Goal: Task Accomplishment & Management: Manage account settings

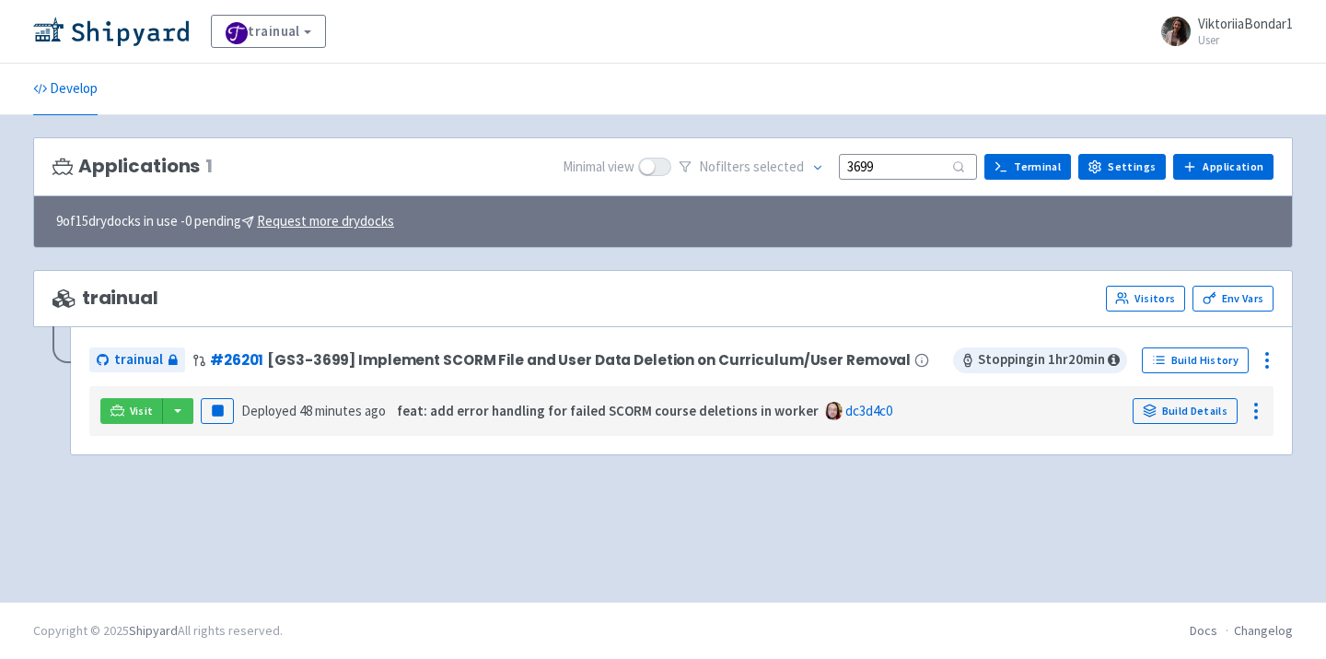
click at [127, 36] on img at bounding box center [111, 31] width 156 height 29
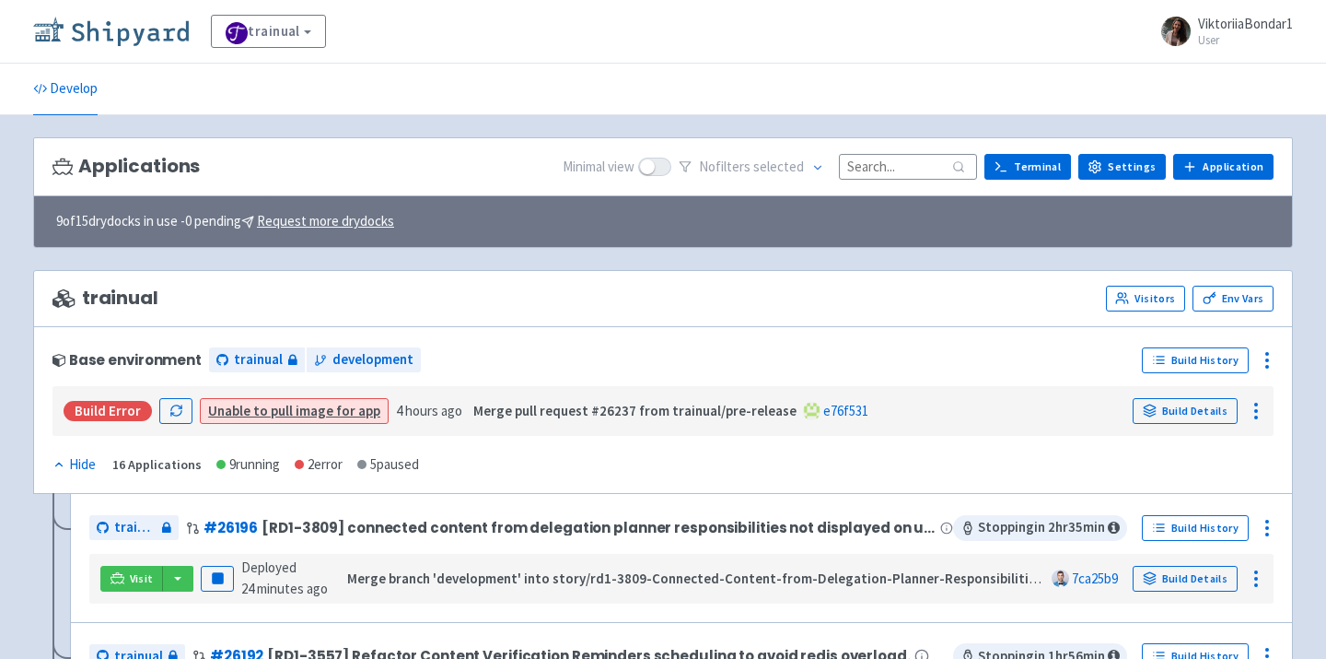
click at [141, 28] on img at bounding box center [111, 31] width 156 height 29
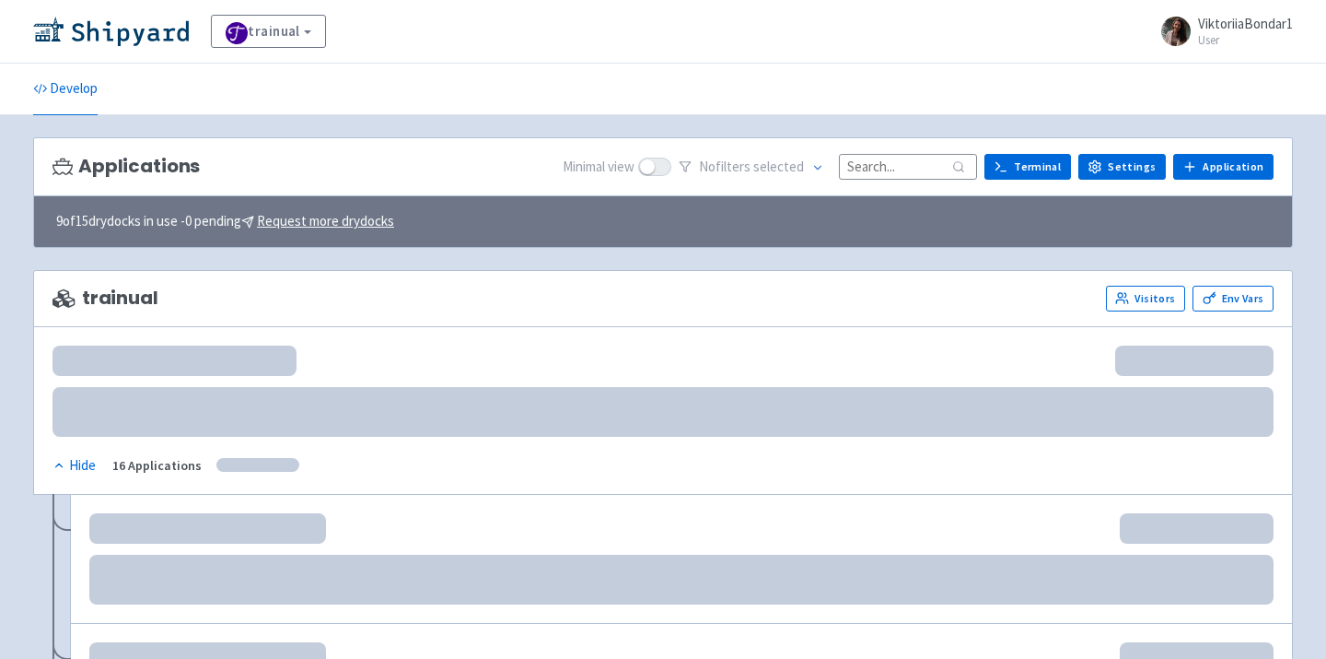
click at [914, 174] on input at bounding box center [908, 166] width 138 height 25
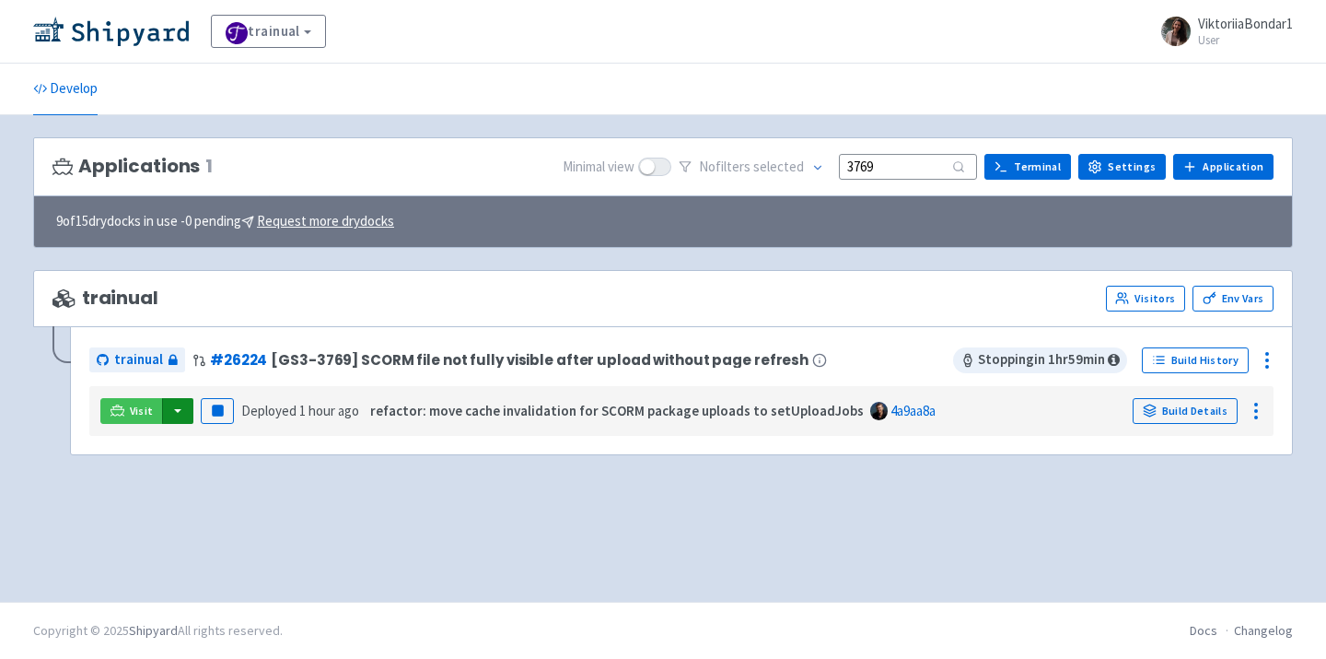
type input "3769"
click at [171, 416] on button "button" at bounding box center [177, 411] width 31 height 26
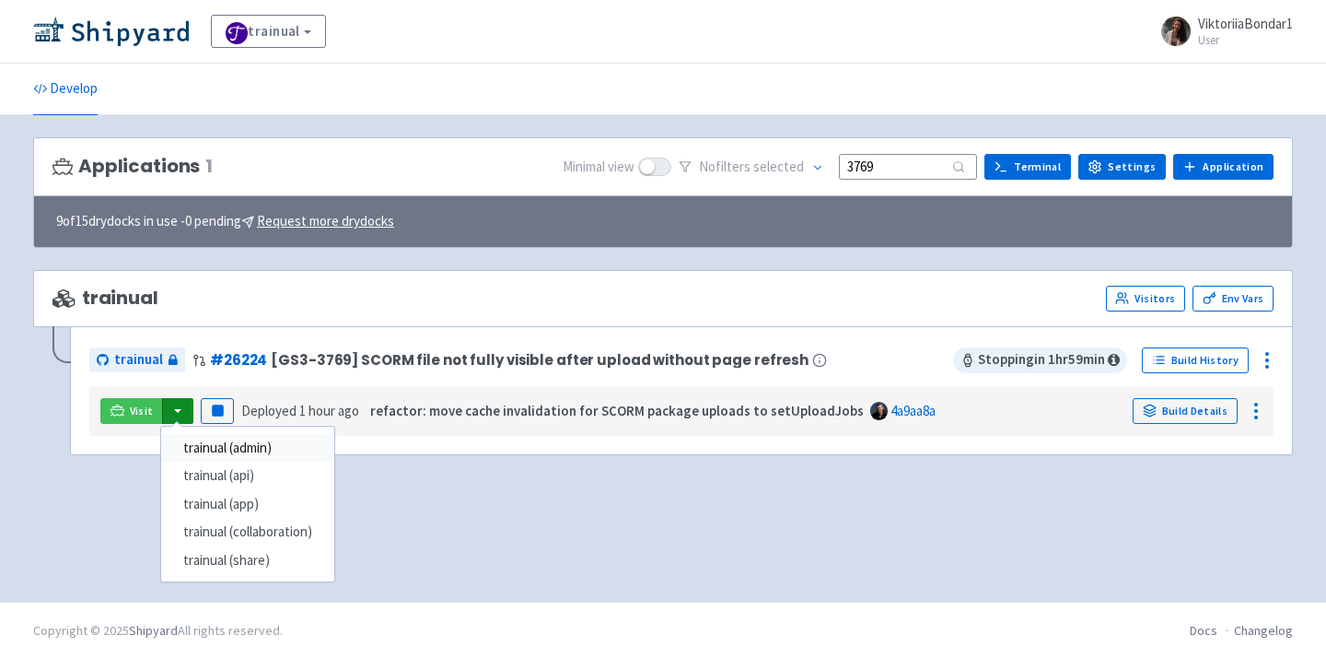
click at [215, 450] on link "trainual (admin)" at bounding box center [247, 448] width 173 height 29
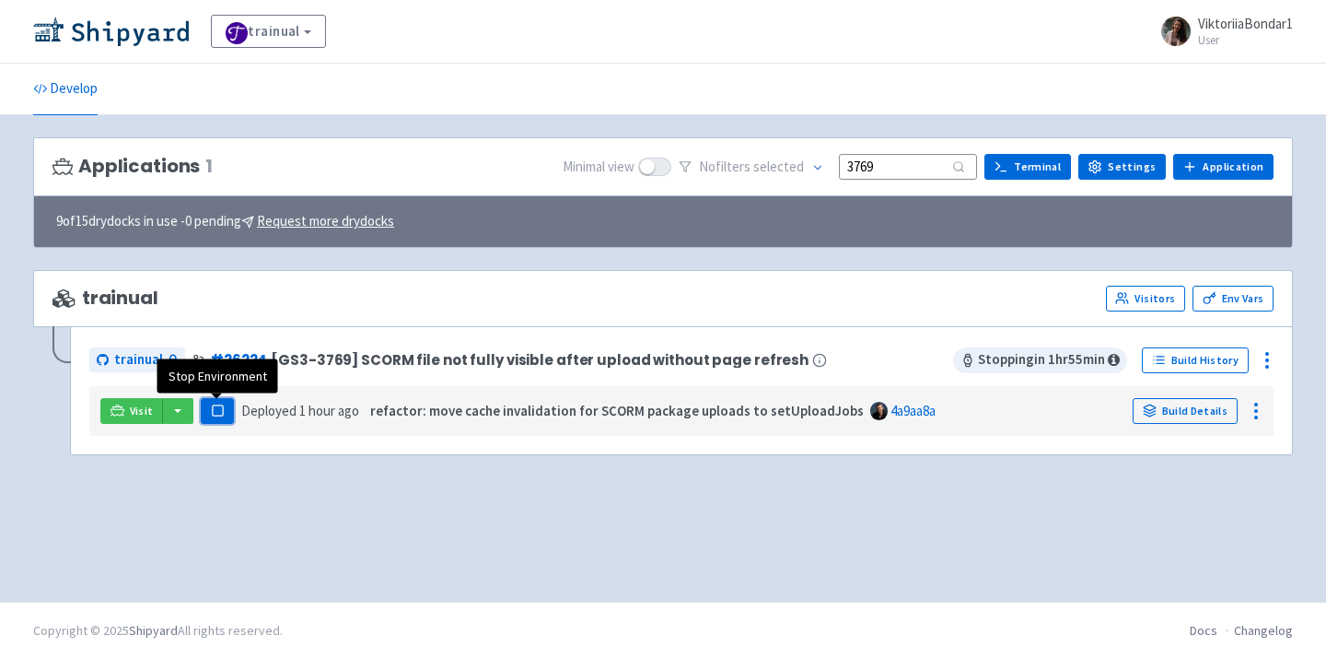
click at [211, 418] on button "Pause" at bounding box center [217, 411] width 33 height 26
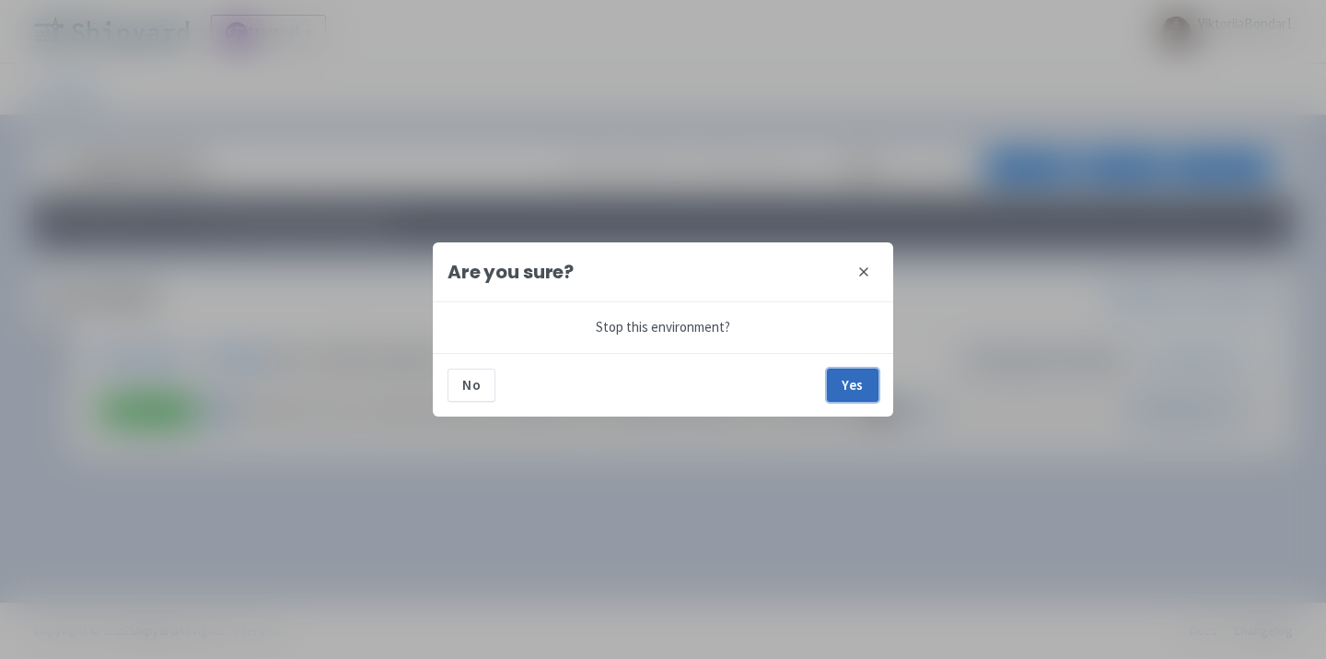
click at [855, 387] on button "Yes" at bounding box center [853, 384] width 52 height 33
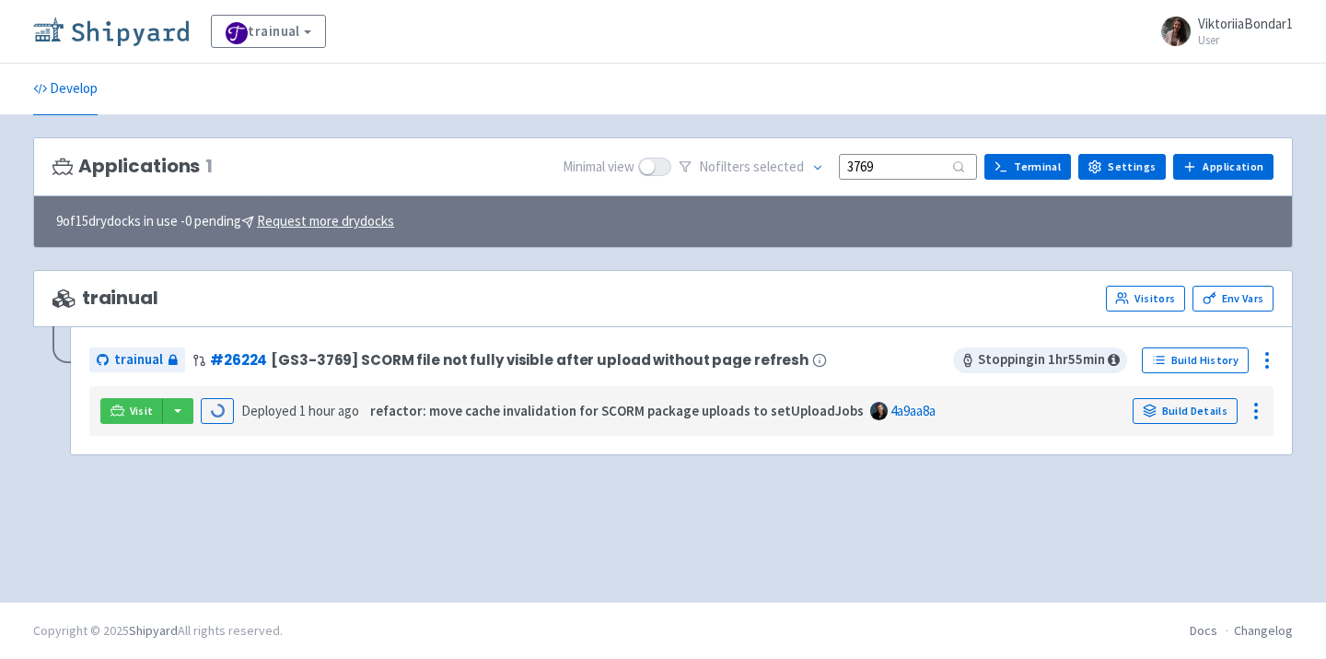
click at [119, 41] on img at bounding box center [111, 31] width 156 height 29
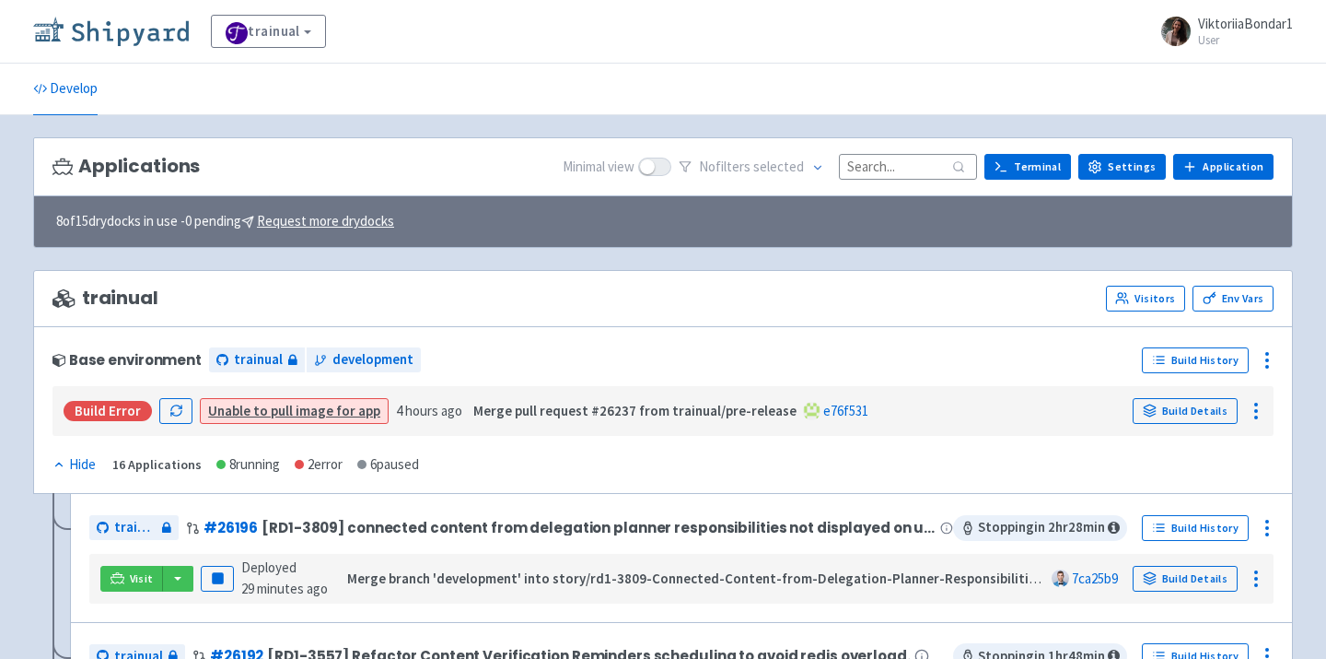
click at [143, 29] on img at bounding box center [111, 31] width 156 height 29
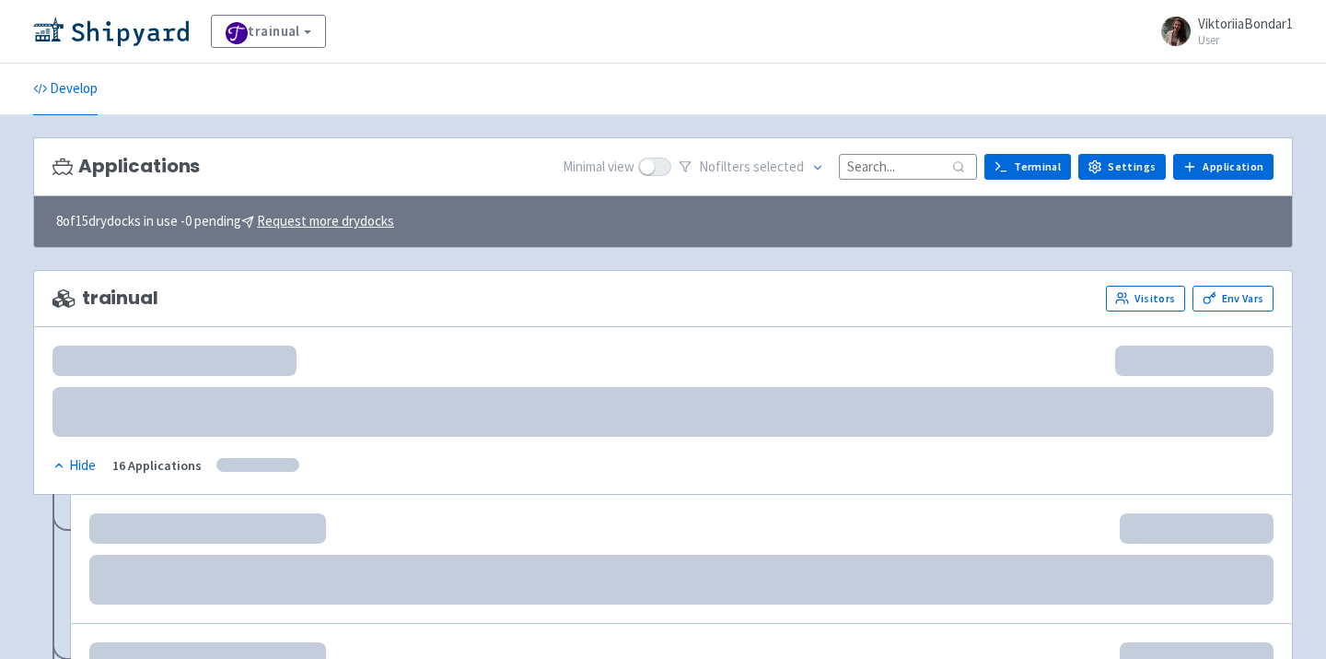
click at [893, 182] on div "Applications Minimal view No filter s selected Terminal Settings Application Te…" at bounding box center [663, 167] width 1260 height 60
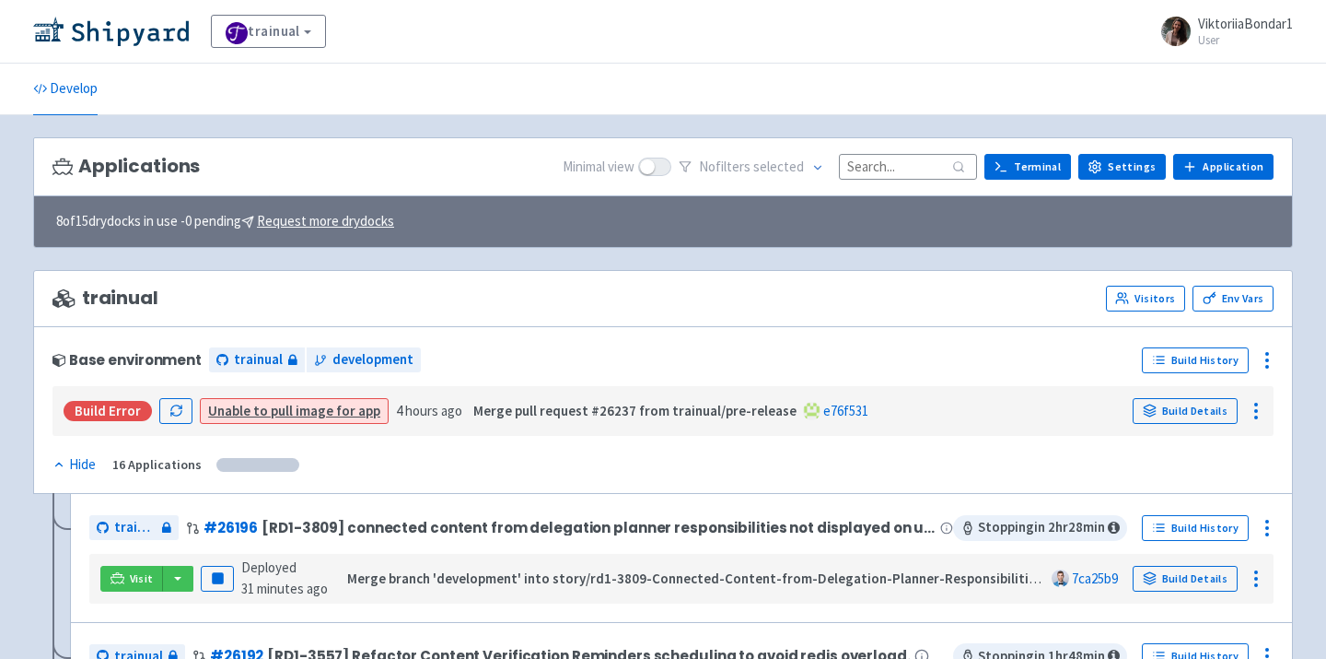
click at [908, 164] on input at bounding box center [908, 166] width 138 height 25
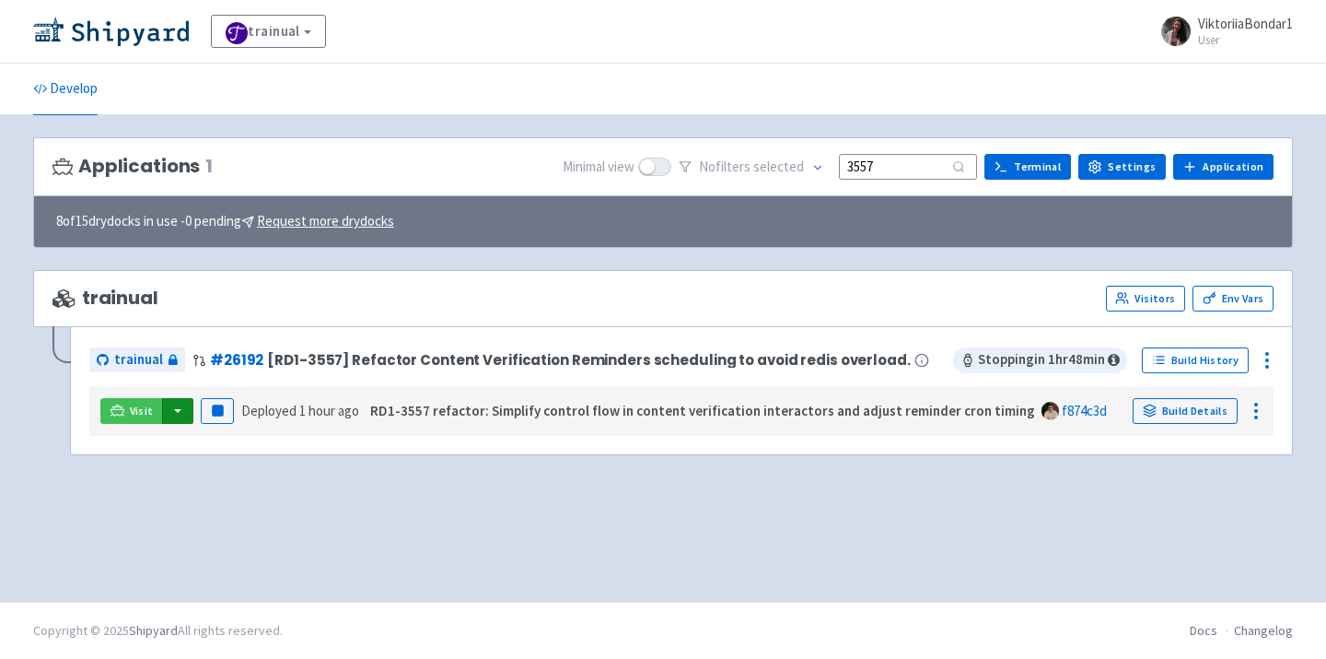
type input "3557"
click at [176, 414] on button "button" at bounding box center [177, 411] width 31 height 26
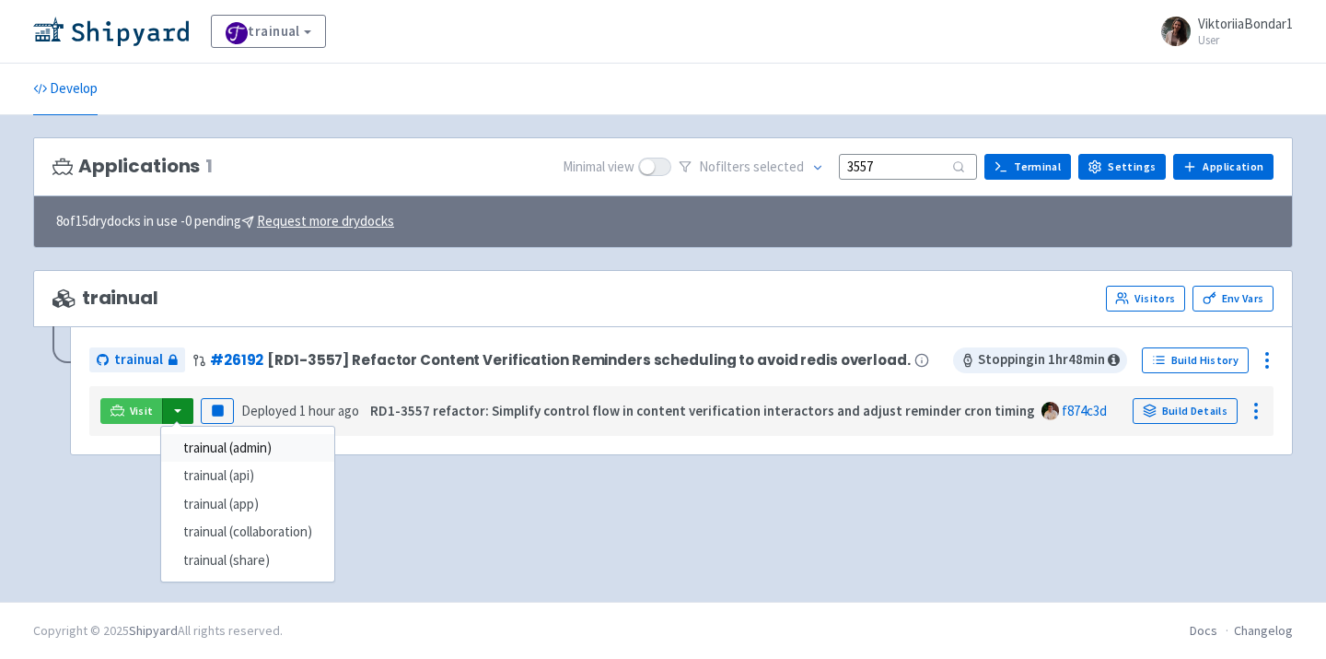
click at [214, 449] on link "trainual (admin)" at bounding box center [247, 448] width 173 height 29
